Goal: Navigation & Orientation: Find specific page/section

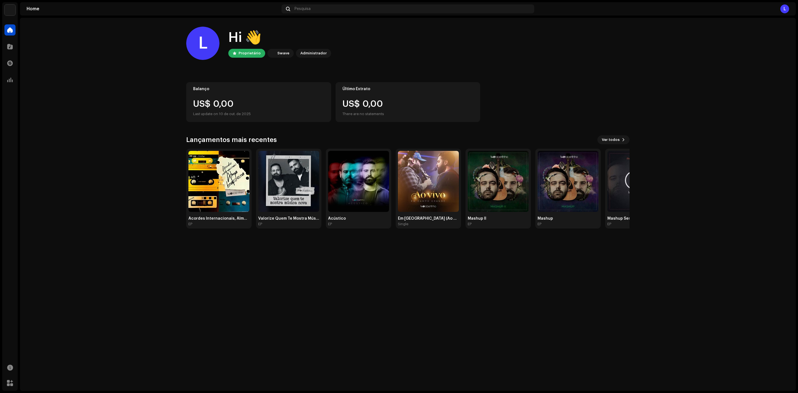
drag, startPoint x: 288, startPoint y: 337, endPoint x: 210, endPoint y: 295, distance: 89.1
click at [288, 337] on div "L Hi 👋 Proprietário Swave Administrador Balanço US$ 0,00 Last update on [DATE] …" at bounding box center [408, 204] width 776 height 373
click at [12, 46] on span at bounding box center [10, 46] width 6 height 4
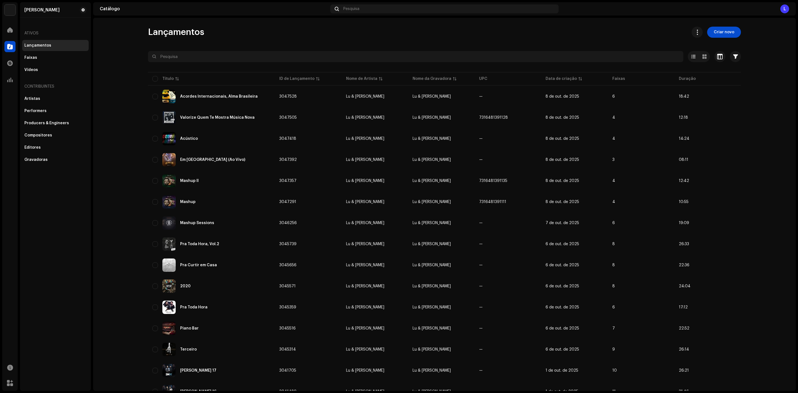
click at [792, 4] on div "Catálogo Pesquisa L" at bounding box center [444, 8] width 703 height 13
click at [789, 8] on div "Catálogo Pesquisa L" at bounding box center [444, 8] width 703 height 13
